Goal: Entertainment & Leisure: Consume media (video, audio)

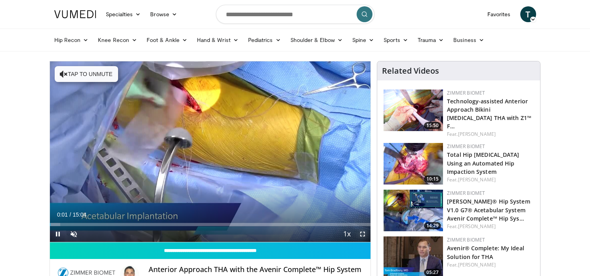
click at [363, 235] on span "Video Player" at bounding box center [363, 234] width 16 height 16
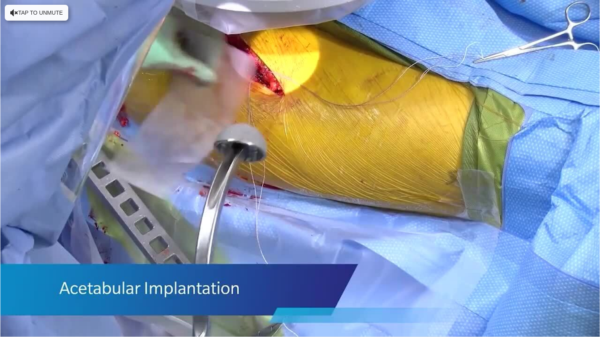
click at [370, 249] on div "10 seconds Tap to unmute" at bounding box center [300, 168] width 600 height 337
